Goal: Find specific page/section: Find specific page/section

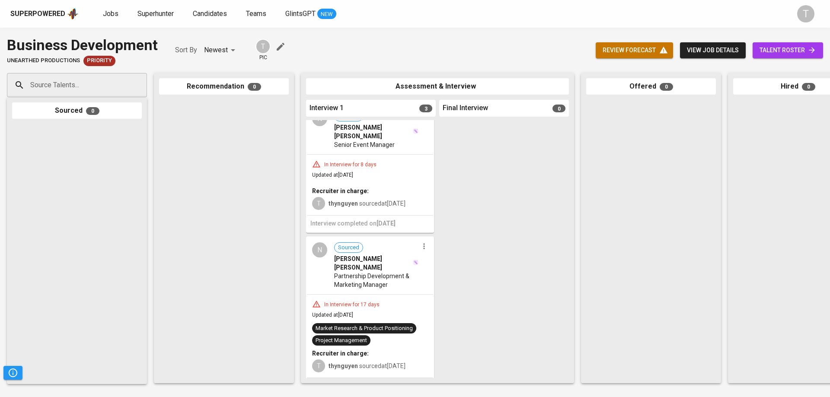
scroll to position [171, 0]
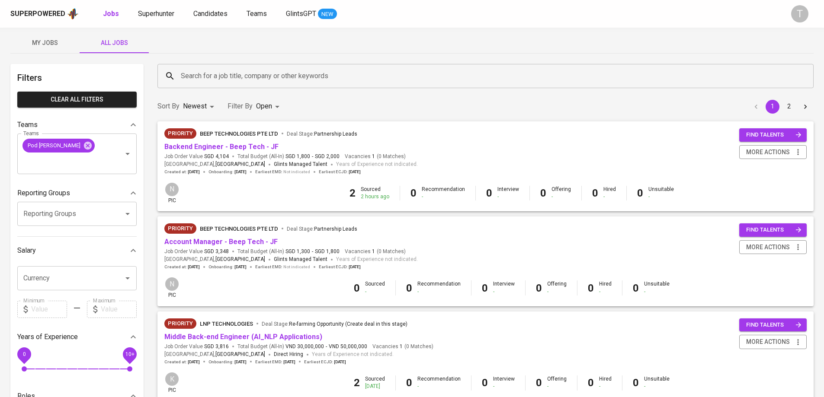
scroll to position [43, 0]
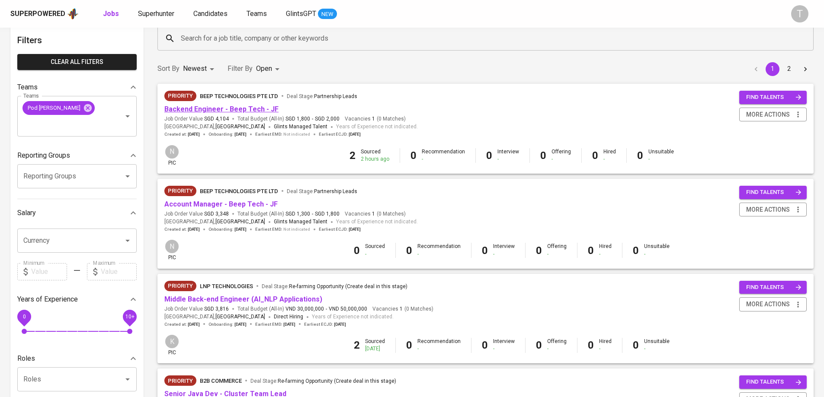
click at [253, 109] on link "Backend Engineer - Beep Tech - JF" at bounding box center [221, 109] width 114 height 8
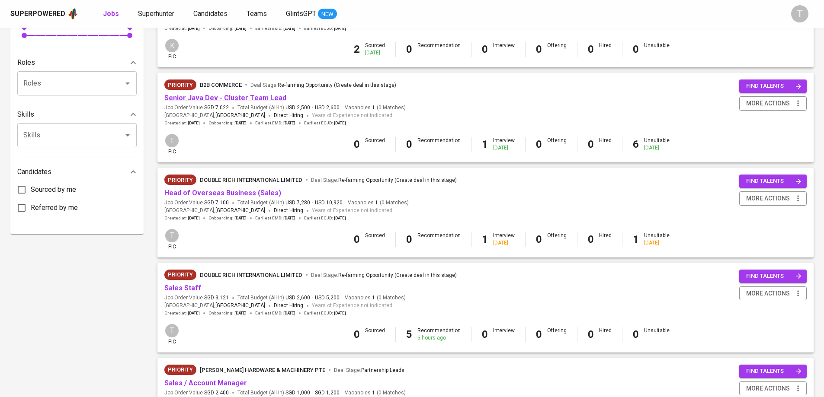
scroll to position [346, 0]
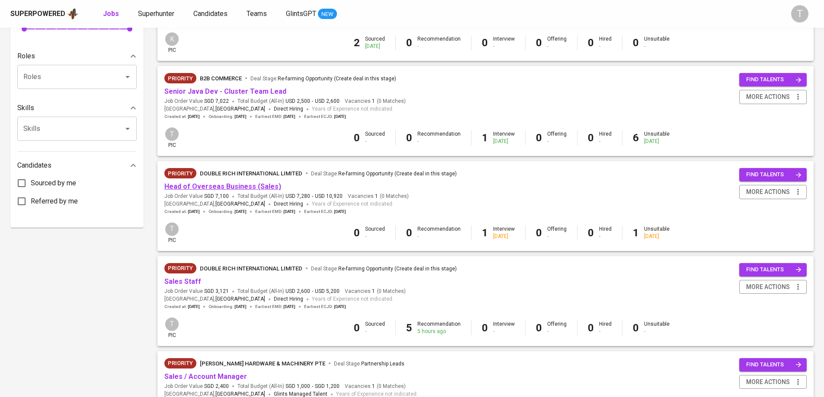
click at [212, 186] on link "Head of Overseas Business (Sales)" at bounding box center [222, 186] width 117 height 8
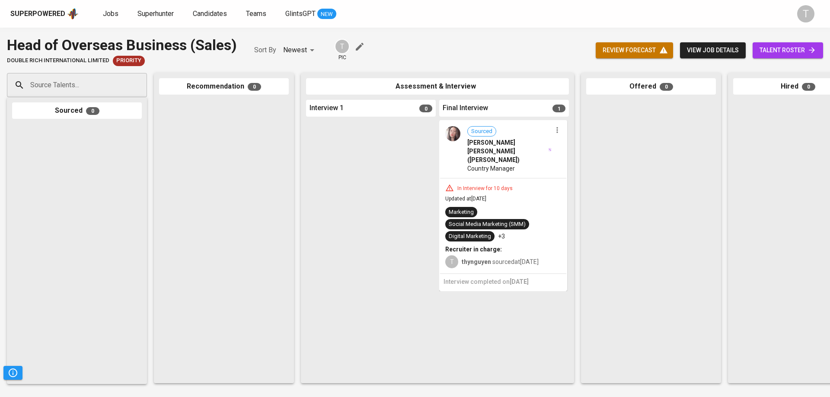
click at [538, 179] on div "In Interview for 10 days Updated at [DATE] Marketing Social Media Marketing (SM…" at bounding box center [503, 226] width 126 height 95
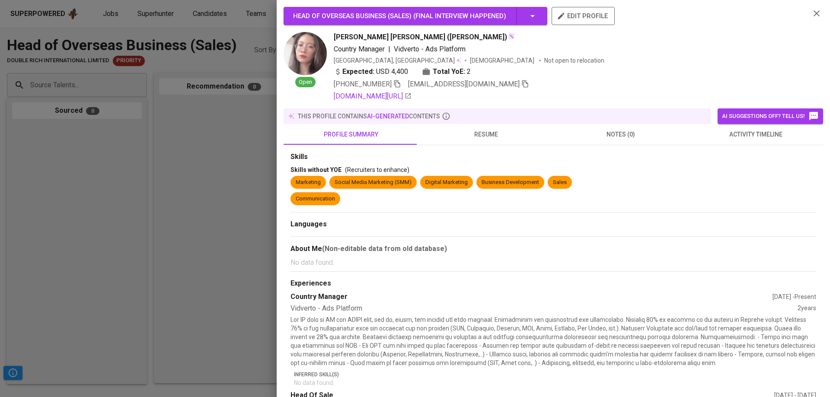
click at [477, 140] on span "resume" at bounding box center [486, 134] width 125 height 11
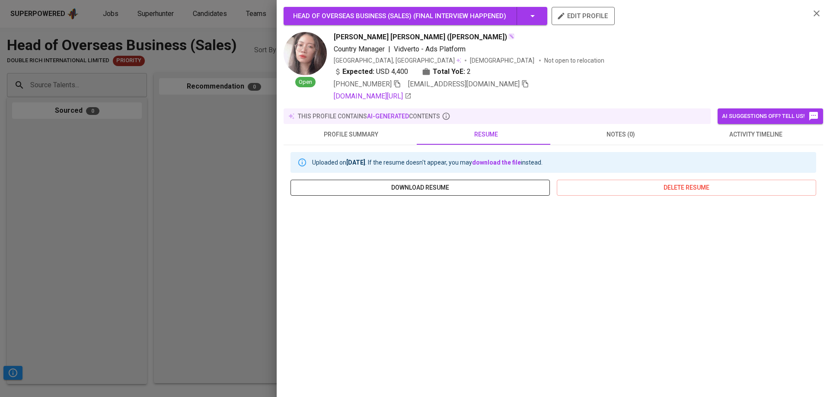
scroll to position [79, 0]
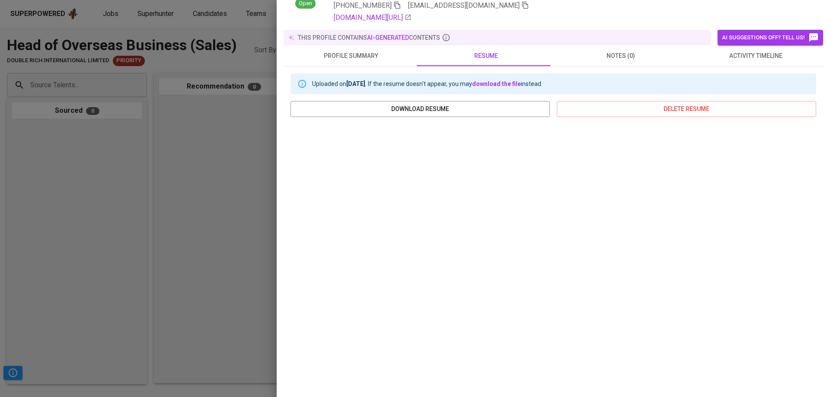
click at [188, 202] on div at bounding box center [415, 198] width 830 height 397
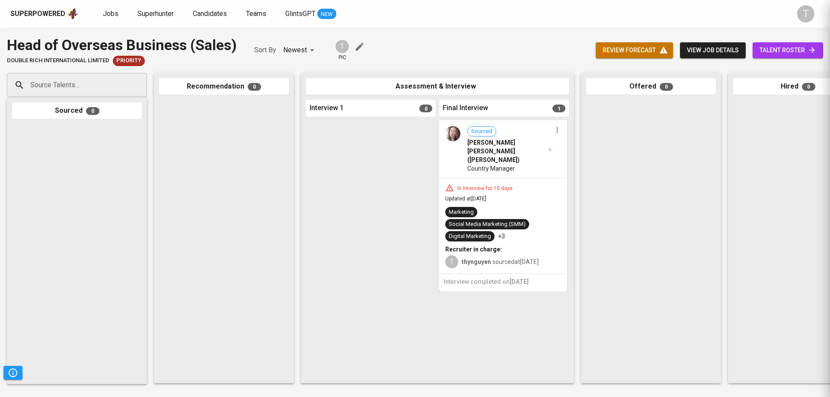
scroll to position [0, 0]
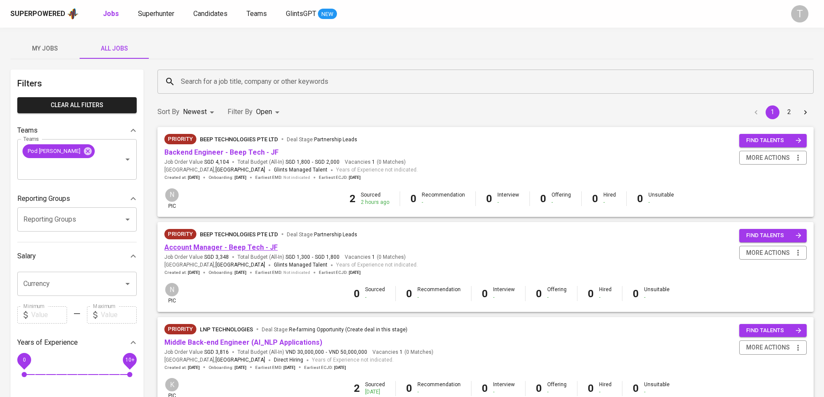
click at [247, 251] on link "Account Manager - Beep Tech - JF" at bounding box center [220, 247] width 113 height 8
drag, startPoint x: 134, startPoint y: 395, endPoint x: 130, endPoint y: 397, distance: 4.5
